Goal: Task Accomplishment & Management: Use online tool/utility

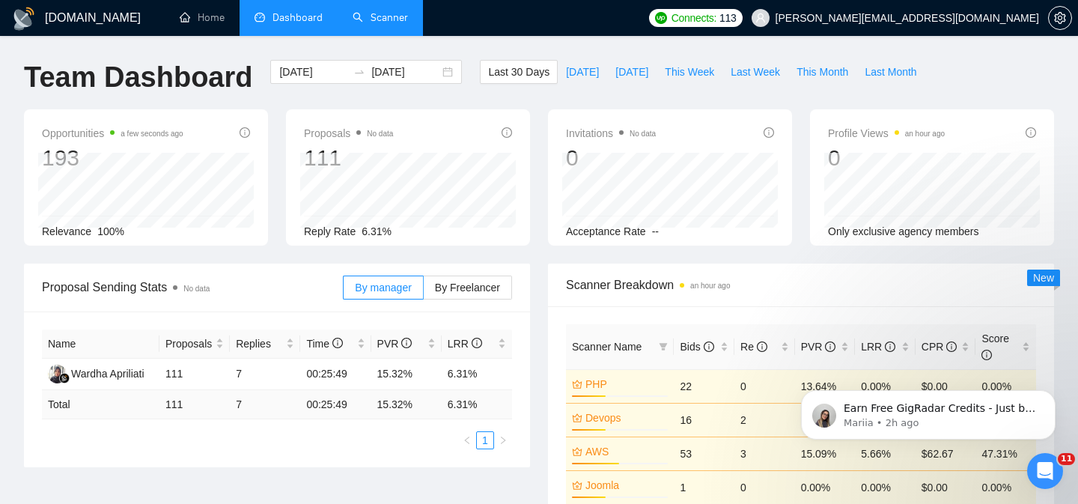
click at [374, 14] on link "Scanner" at bounding box center [380, 17] width 55 height 13
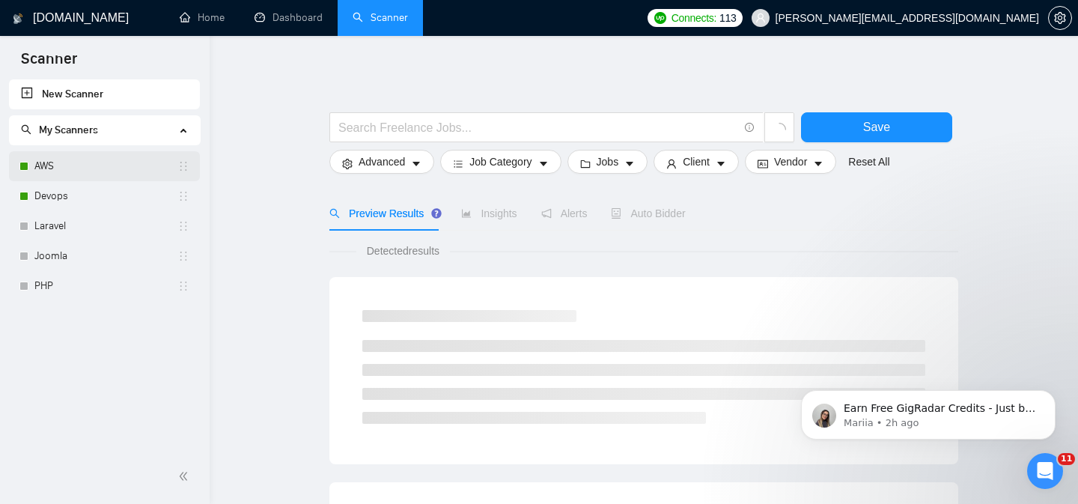
click at [94, 174] on link "AWS" at bounding box center [105, 166] width 143 height 30
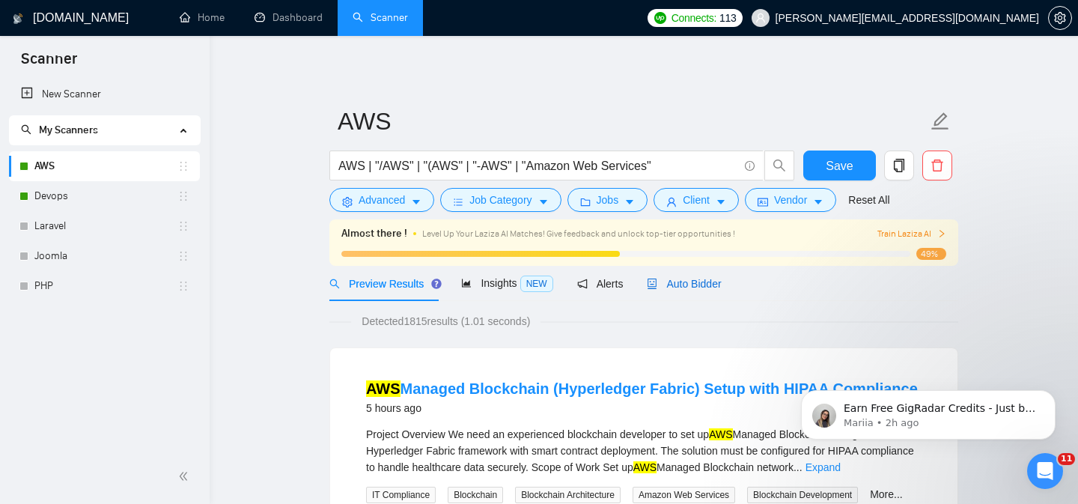
click at [683, 285] on span "Auto Bidder" at bounding box center [684, 284] width 74 height 12
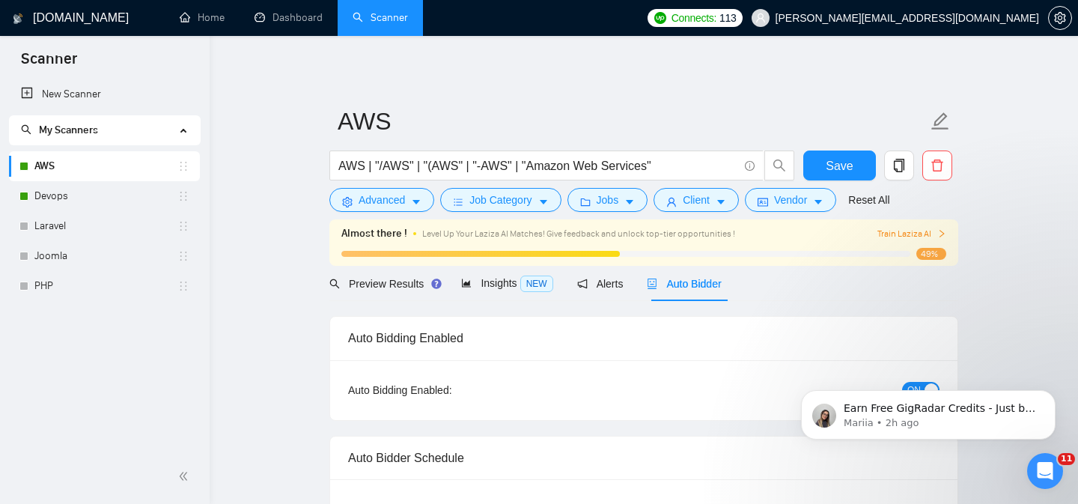
checkbox input "true"
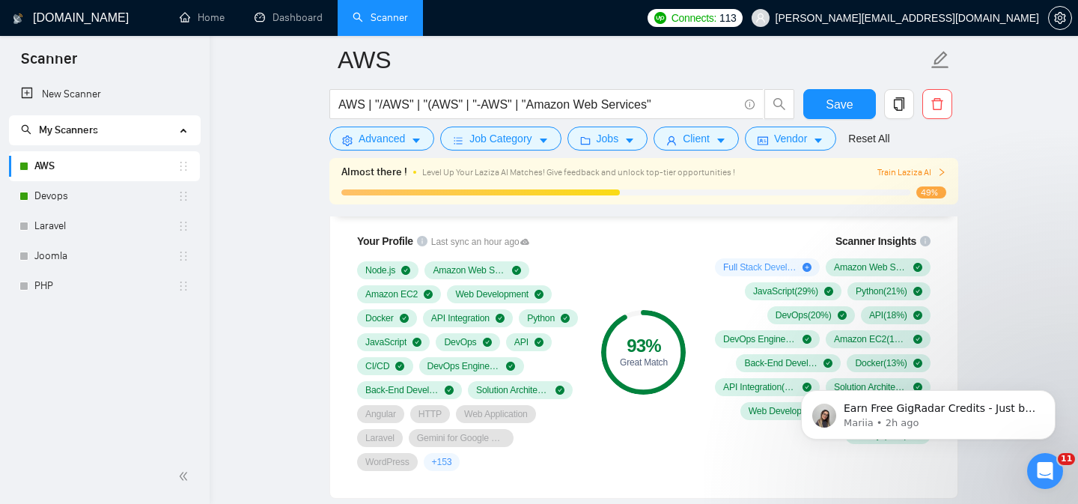
scroll to position [1011, 0]
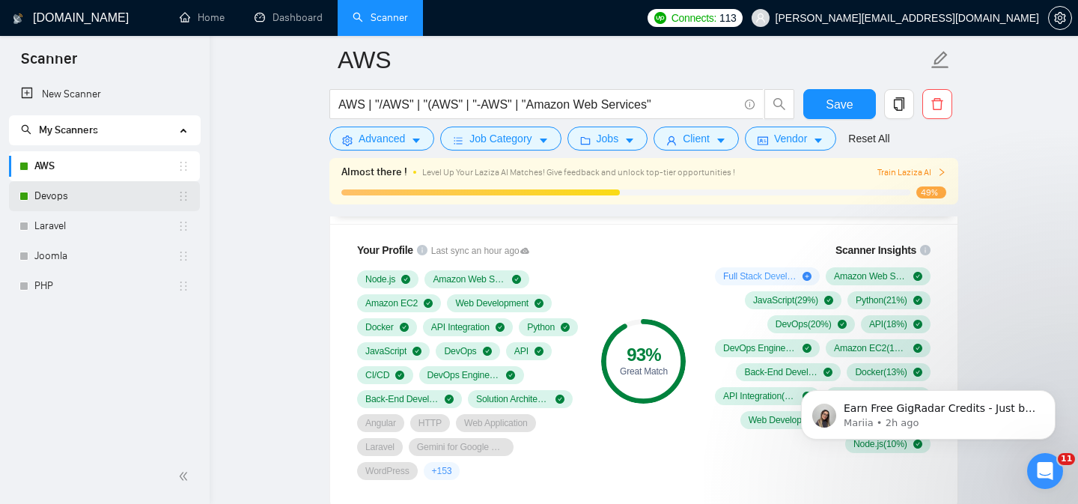
click at [68, 197] on link "Devops" at bounding box center [105, 196] width 143 height 30
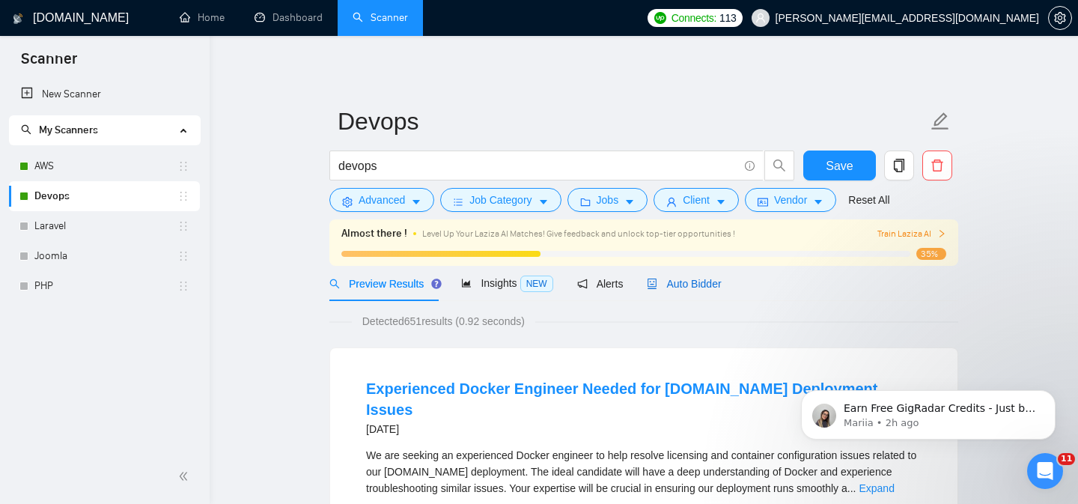
click at [696, 280] on span "Auto Bidder" at bounding box center [684, 284] width 74 height 12
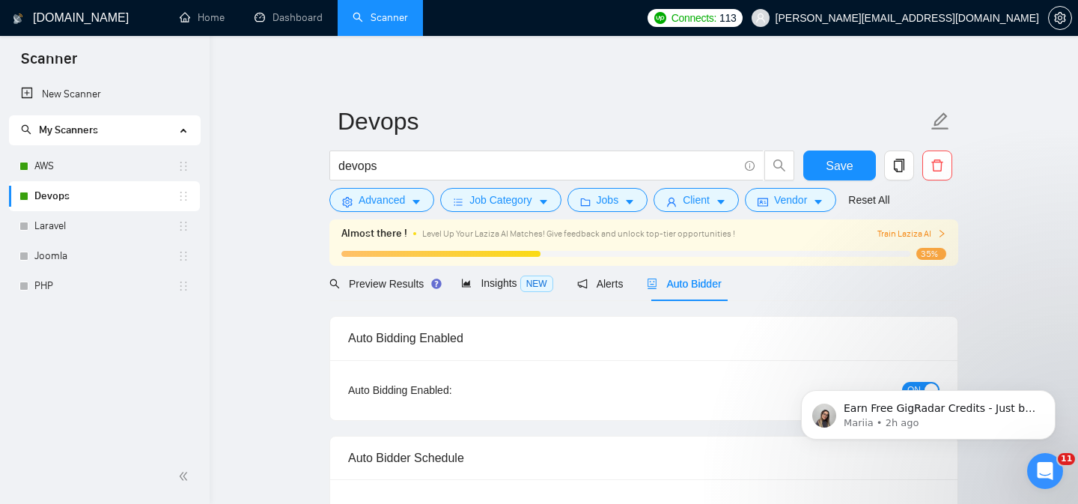
checkbox input "true"
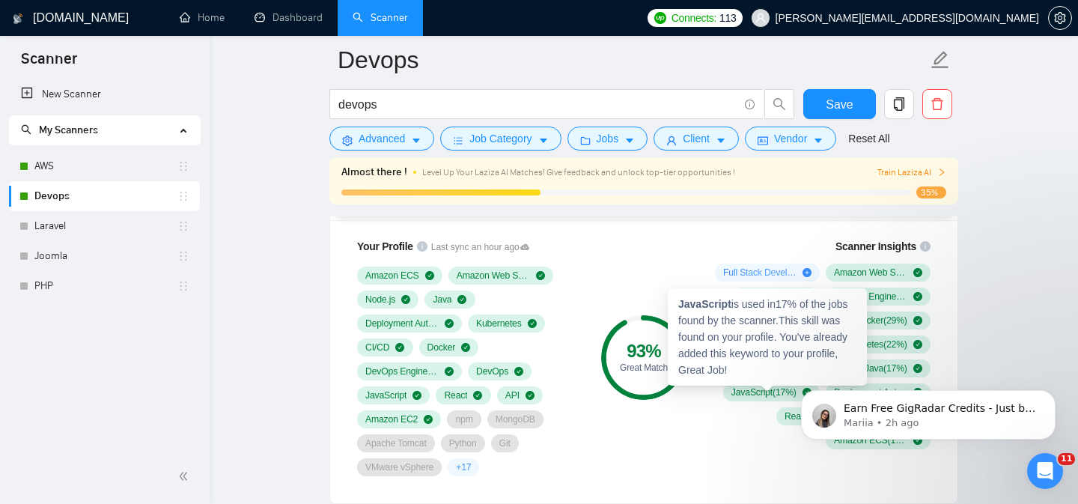
scroll to position [1008, 0]
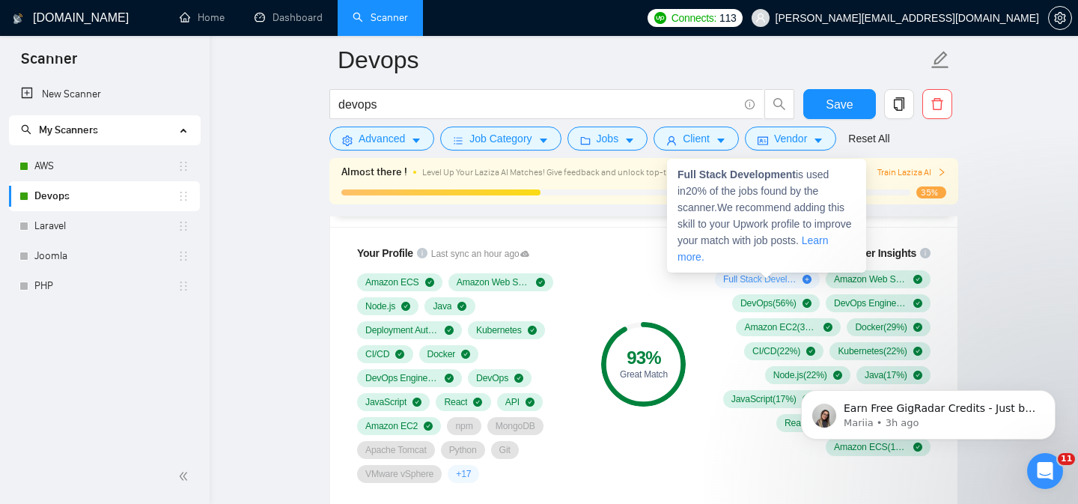
click at [769, 277] on span "Full Stack Development ( 20 %)" at bounding box center [759, 279] width 73 height 12
drag, startPoint x: 679, startPoint y: 174, endPoint x: 797, endPoint y: 175, distance: 118.3
click at [796, 175] on strong "Full Stack Development" at bounding box center [737, 174] width 118 height 12
copy strong "Full Stack Development"
